Goal: Information Seeking & Learning: Learn about a topic

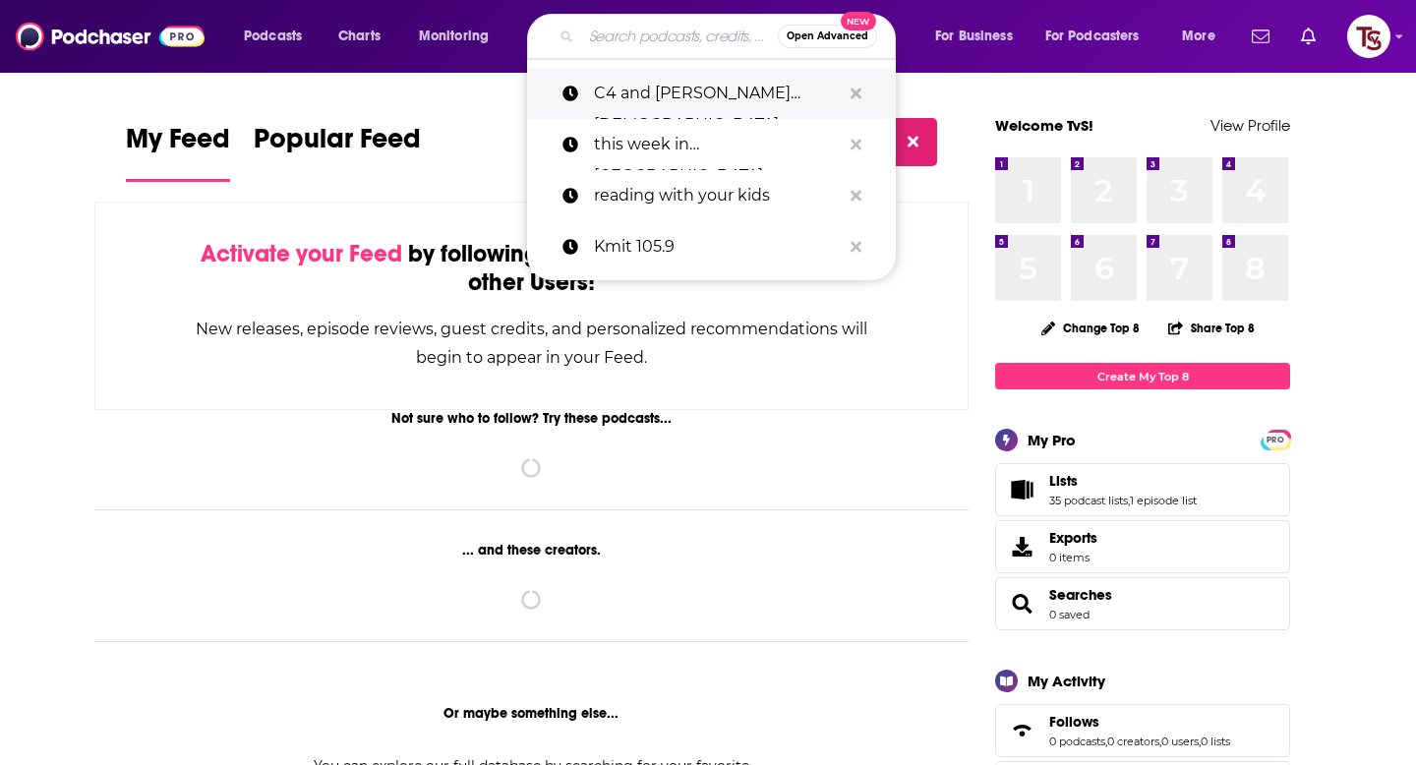
click at [667, 106] on p "C4 and [PERSON_NAME][DEMOGRAPHIC_DATA]" at bounding box center [717, 93] width 247 height 51
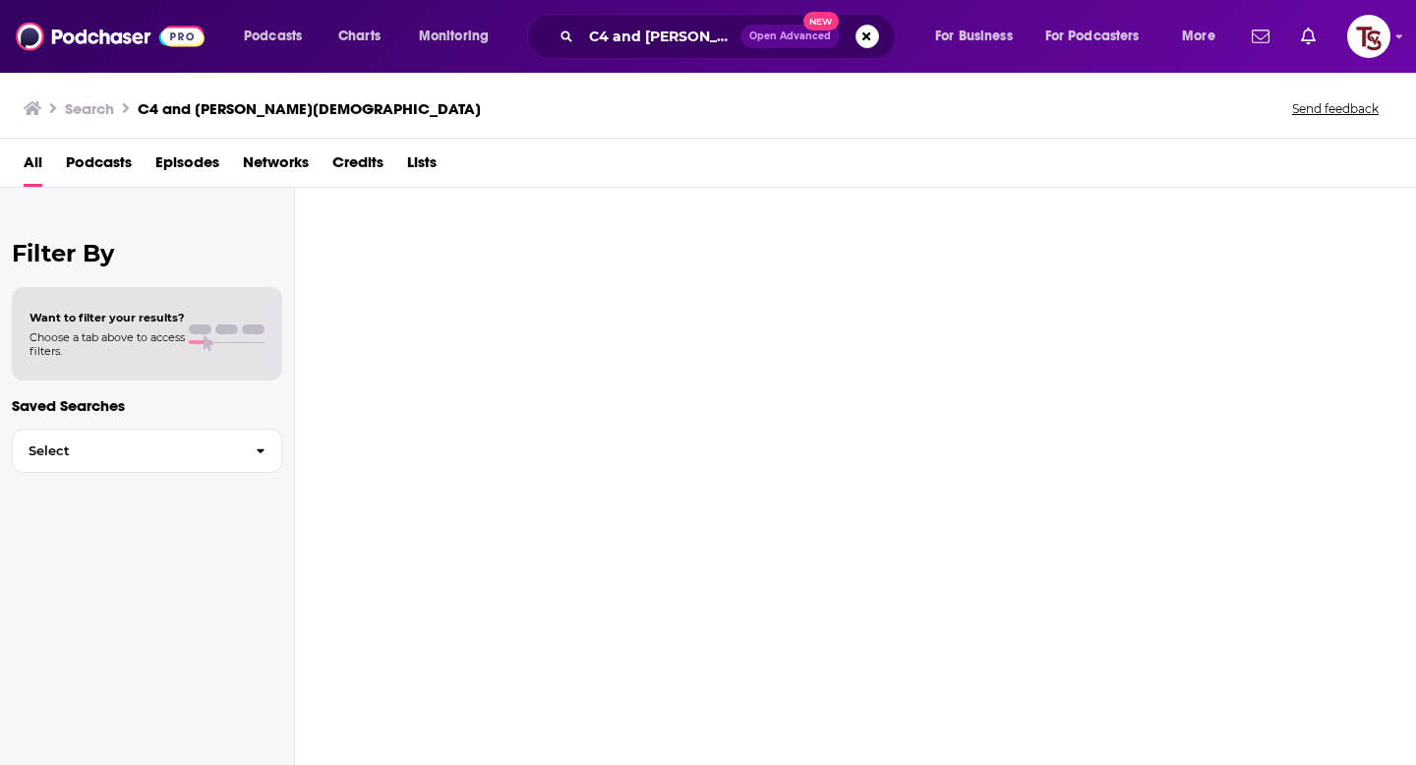
type input "C4 and [PERSON_NAME][DEMOGRAPHIC_DATA]"
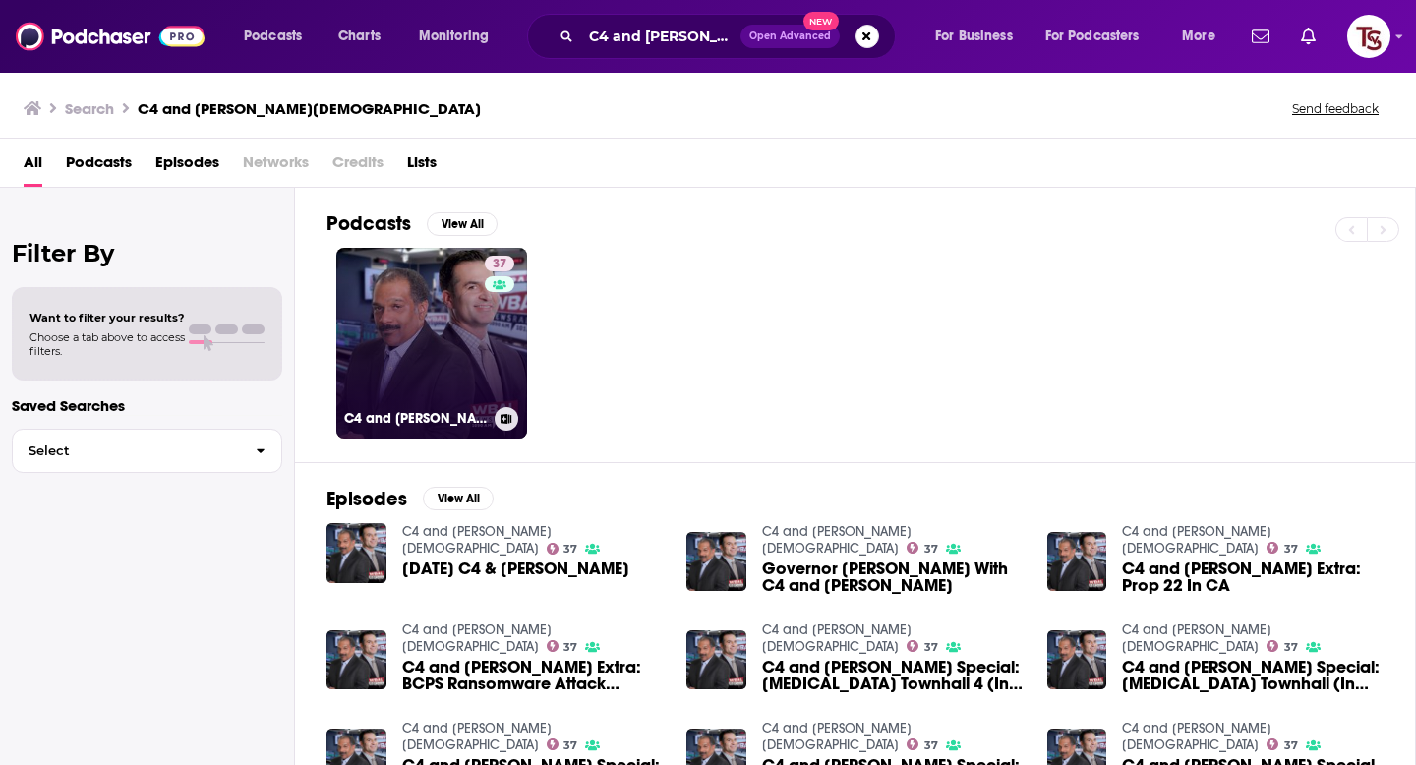
click at [470, 338] on link "37 C4 and [PERSON_NAME][DEMOGRAPHIC_DATA]" at bounding box center [431, 343] width 191 height 191
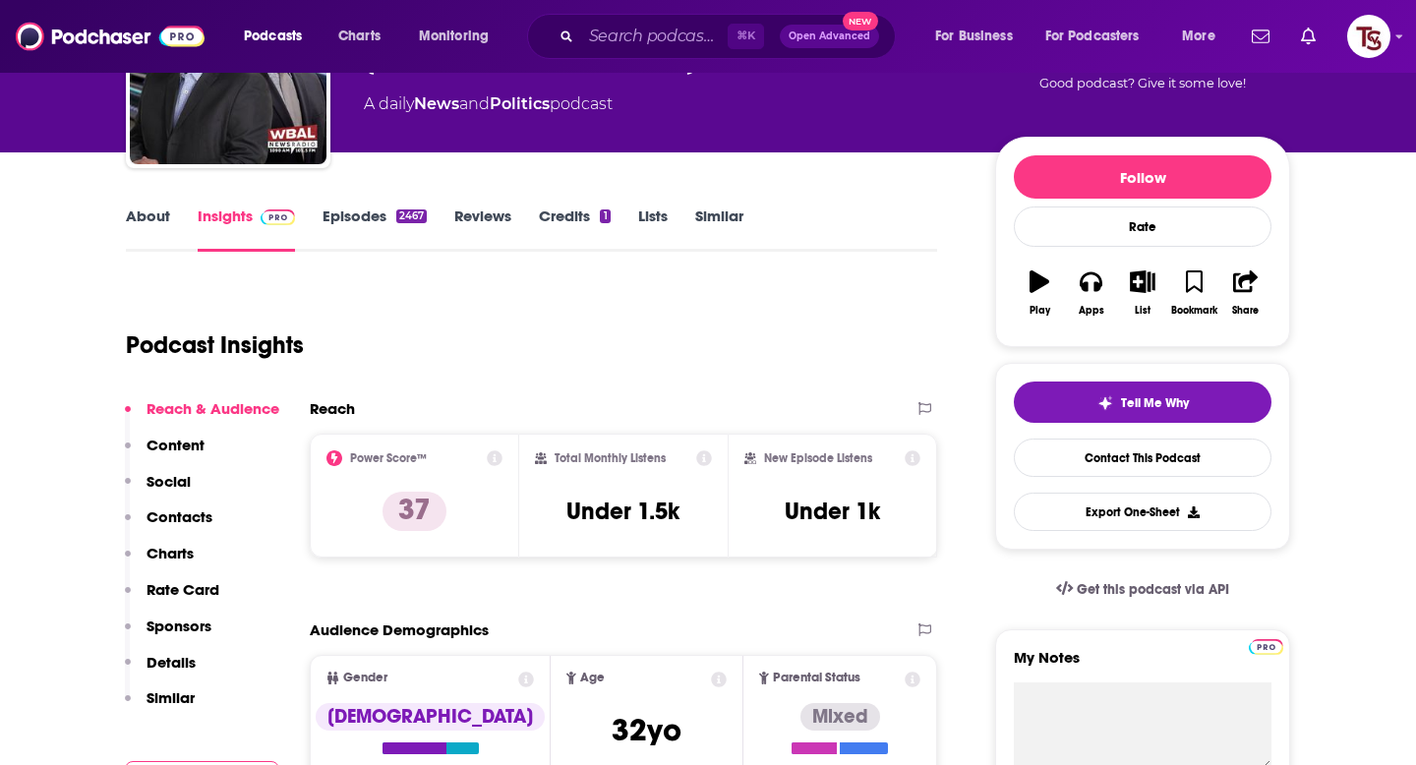
scroll to position [276, 0]
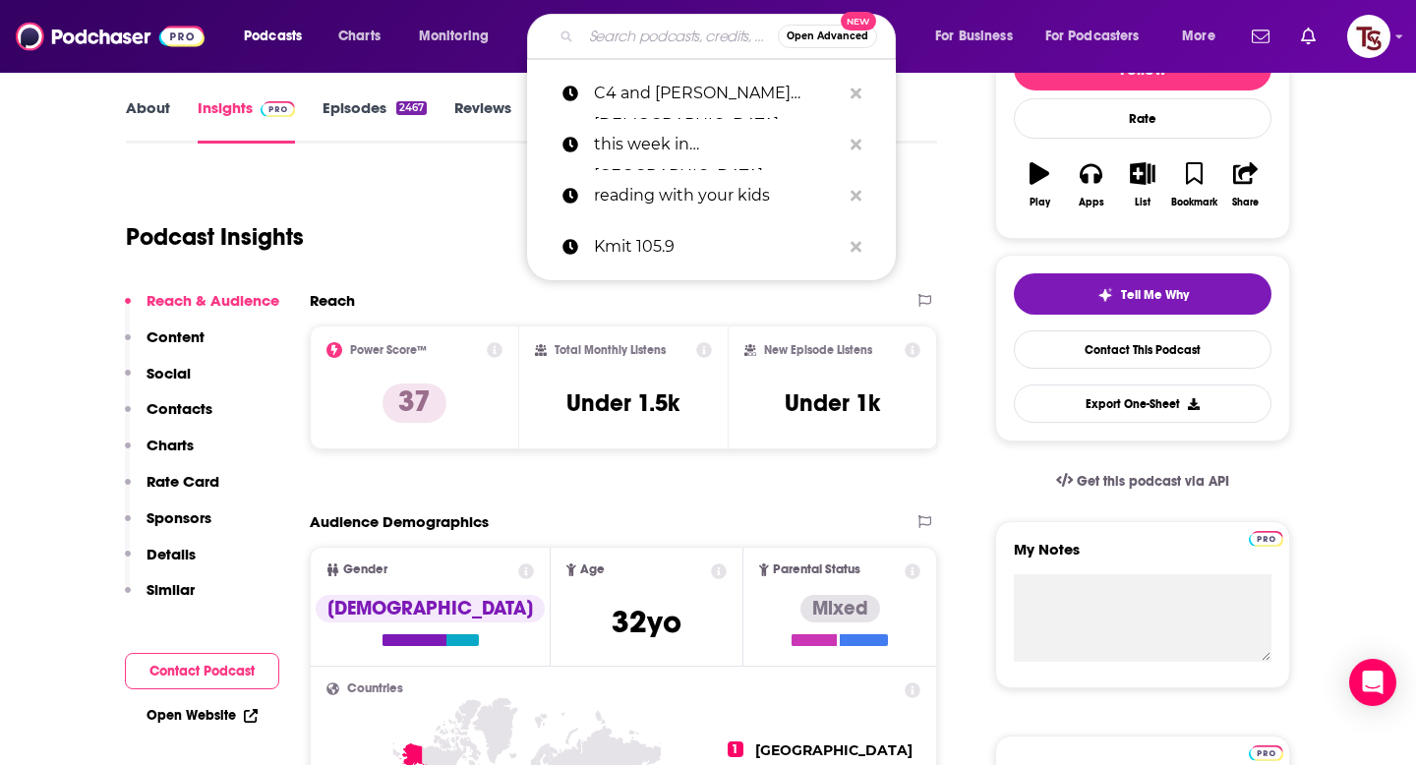
click at [612, 42] on input "Search podcasts, credits, & more..." at bounding box center [679, 36] width 197 height 31
click at [656, 143] on p "this week in [GEOGRAPHIC_DATA][US_STATE] podcast" at bounding box center [717, 144] width 247 height 51
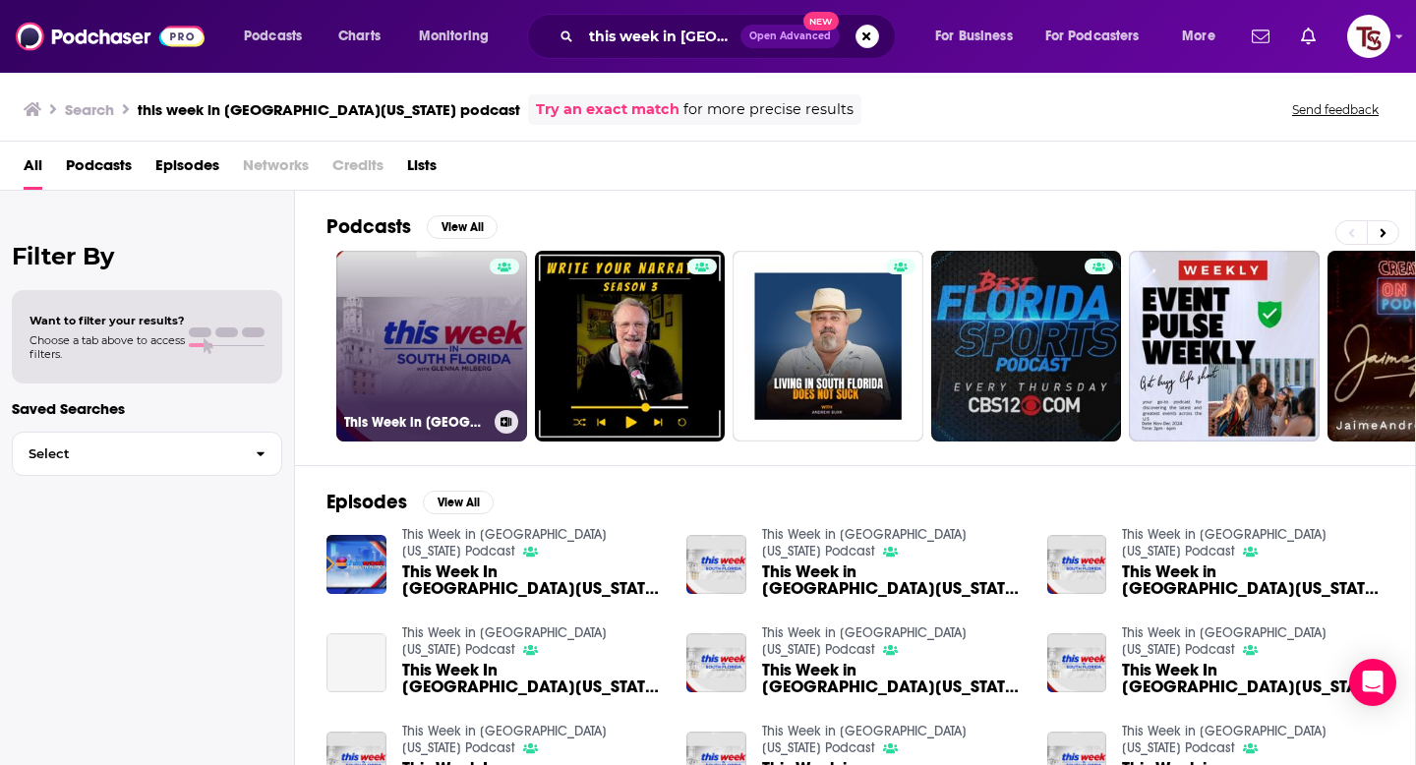
click at [418, 399] on link "This Week in [GEOGRAPHIC_DATA][US_STATE] Podcast" at bounding box center [431, 346] width 191 height 191
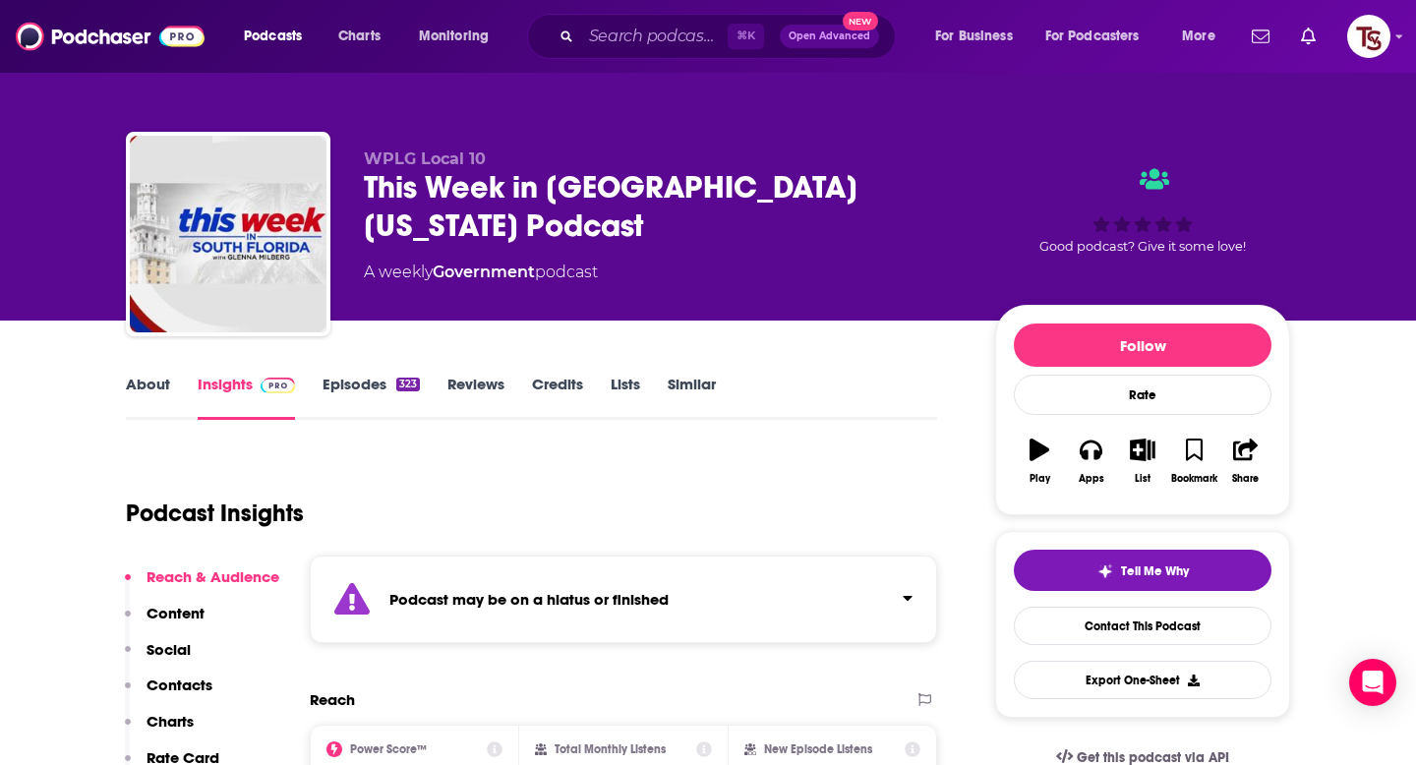
scroll to position [182, 0]
